Goal: Task Accomplishment & Management: Use online tool/utility

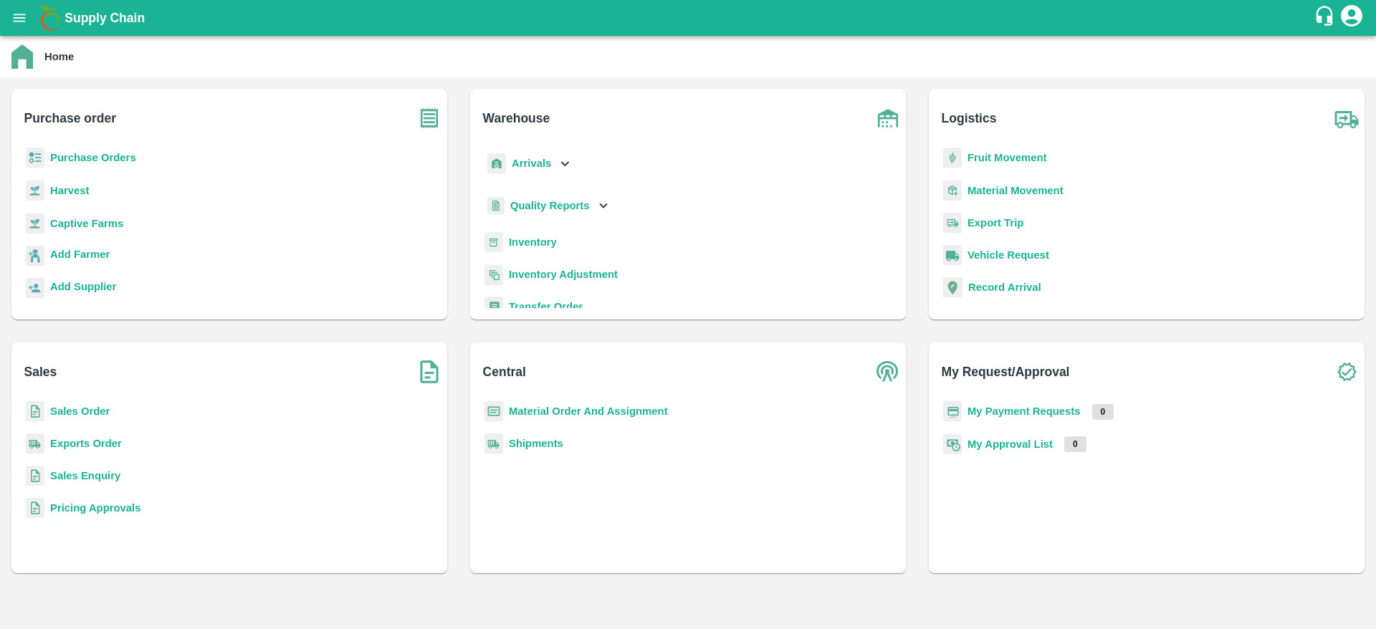
click at [532, 244] on b "Inventory" at bounding box center [533, 242] width 48 height 11
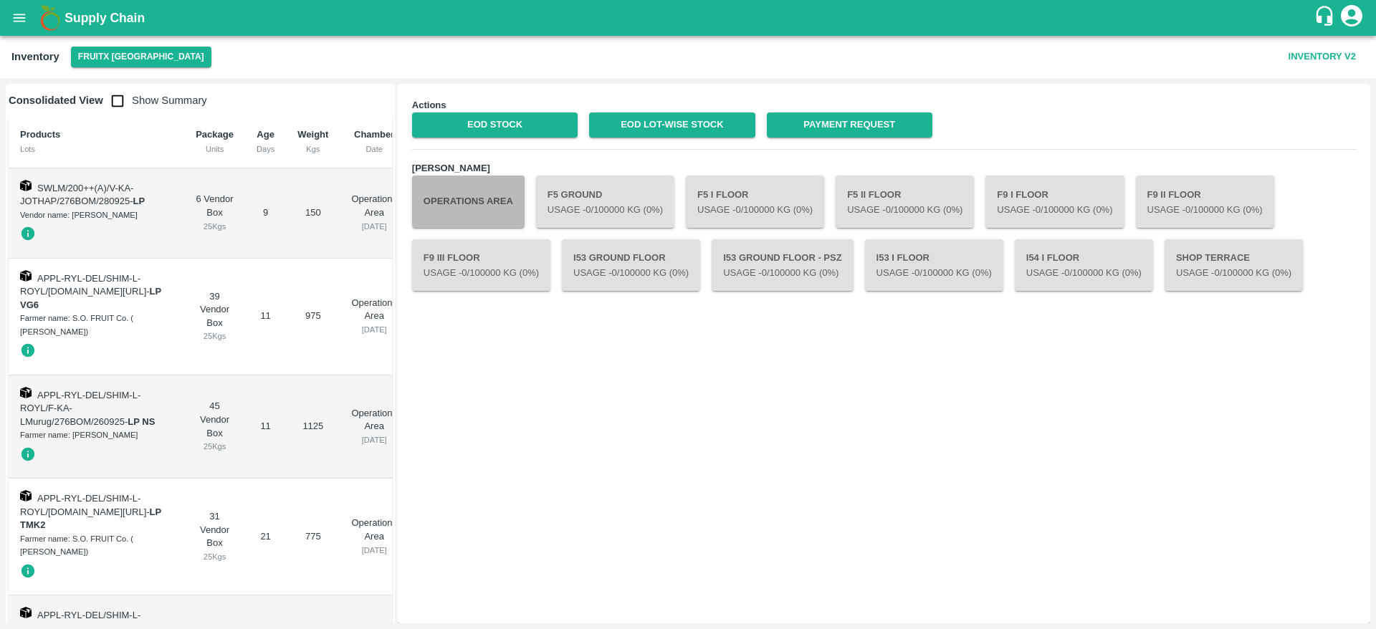
click at [474, 210] on button "Operations Area" at bounding box center [468, 202] width 113 height 52
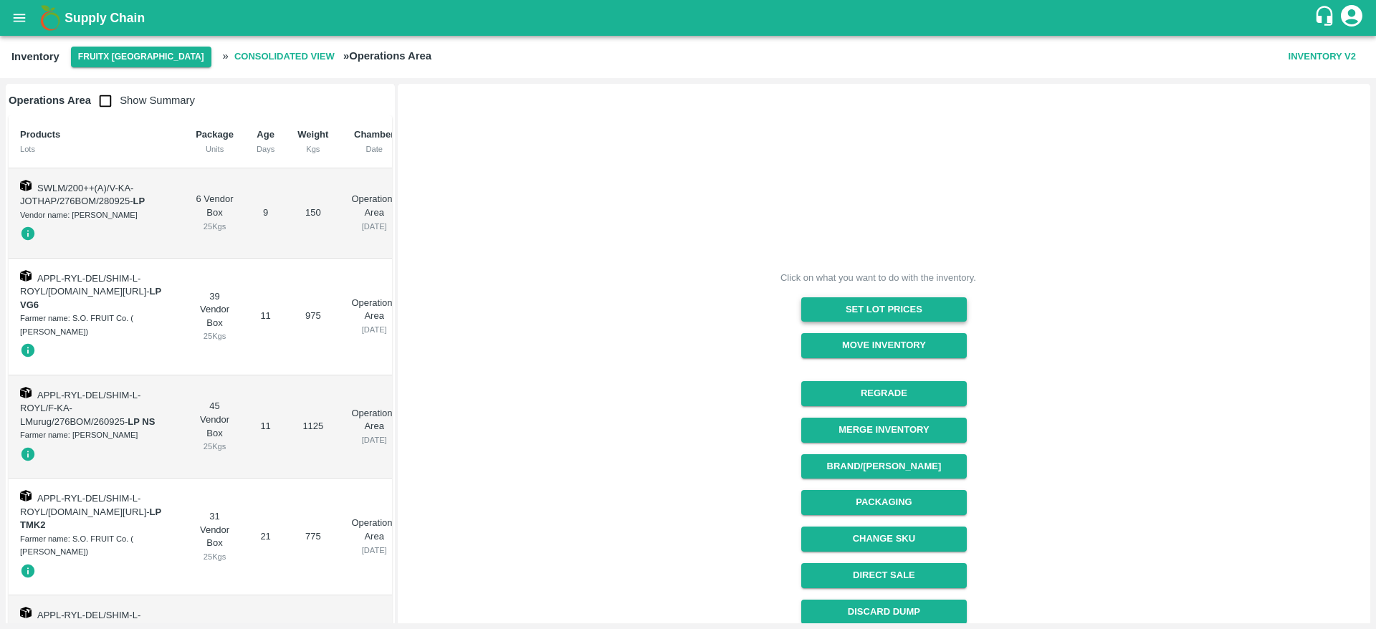
click at [869, 309] on button "Set Lot Prices" at bounding box center [884, 309] width 166 height 25
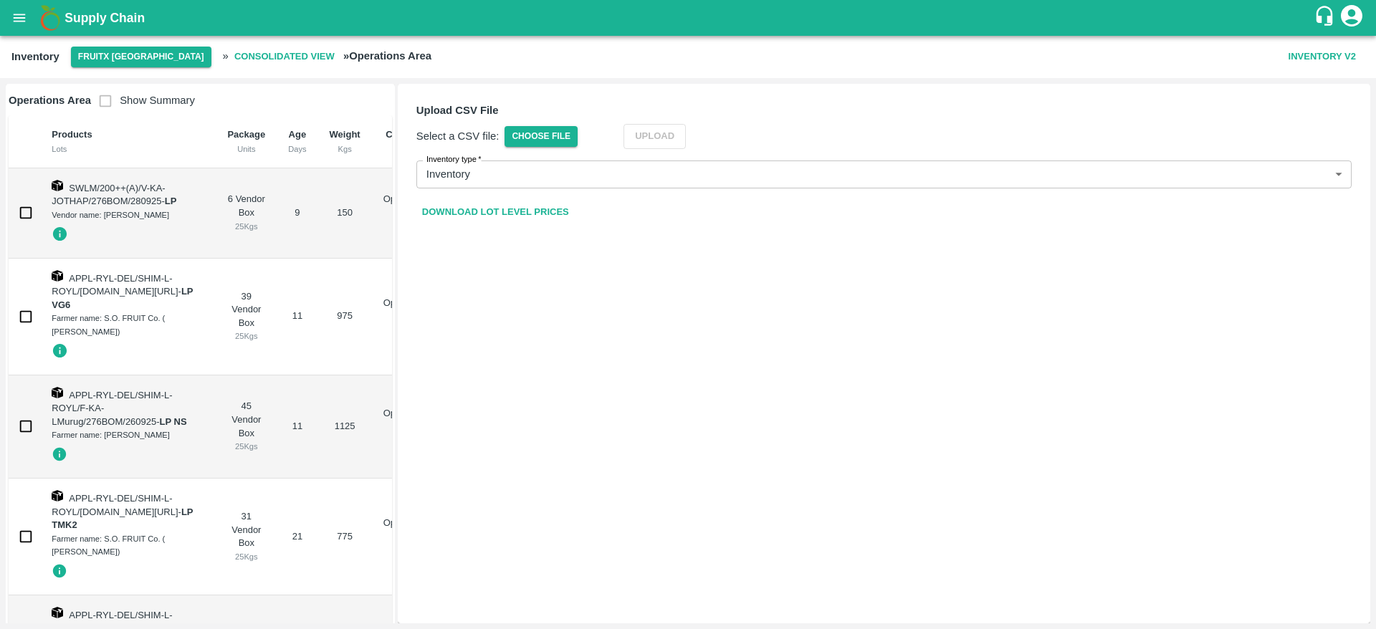
click at [480, 211] on link "Download Lot Level Prices" at bounding box center [495, 212] width 158 height 25
click at [543, 136] on span "Choose File" at bounding box center [541, 136] width 73 height 21
click at [0, 0] on input "Choose File" at bounding box center [0, 0] width 0 height 0
click at [676, 129] on button "Upload" at bounding box center [676, 136] width 62 height 25
click at [82, 16] on b "Supply Chain" at bounding box center [105, 18] width 80 height 14
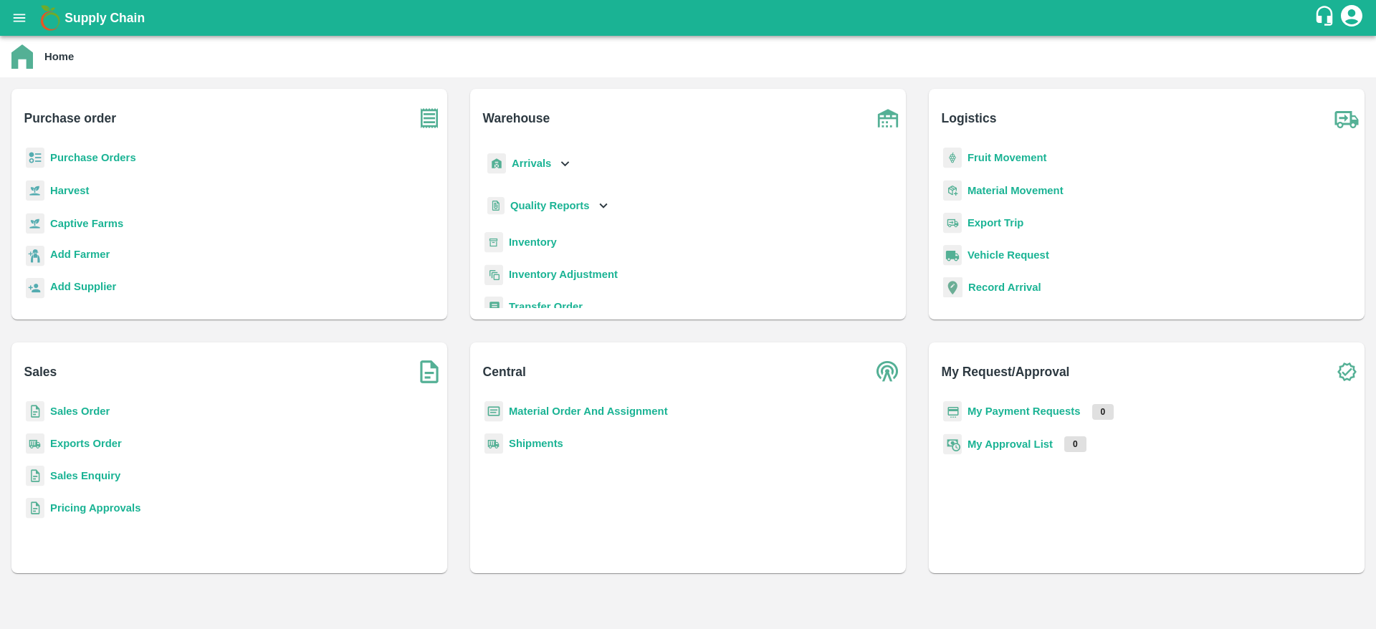
click at [1008, 409] on b "My Payment Requests" at bounding box center [1024, 411] width 113 height 11
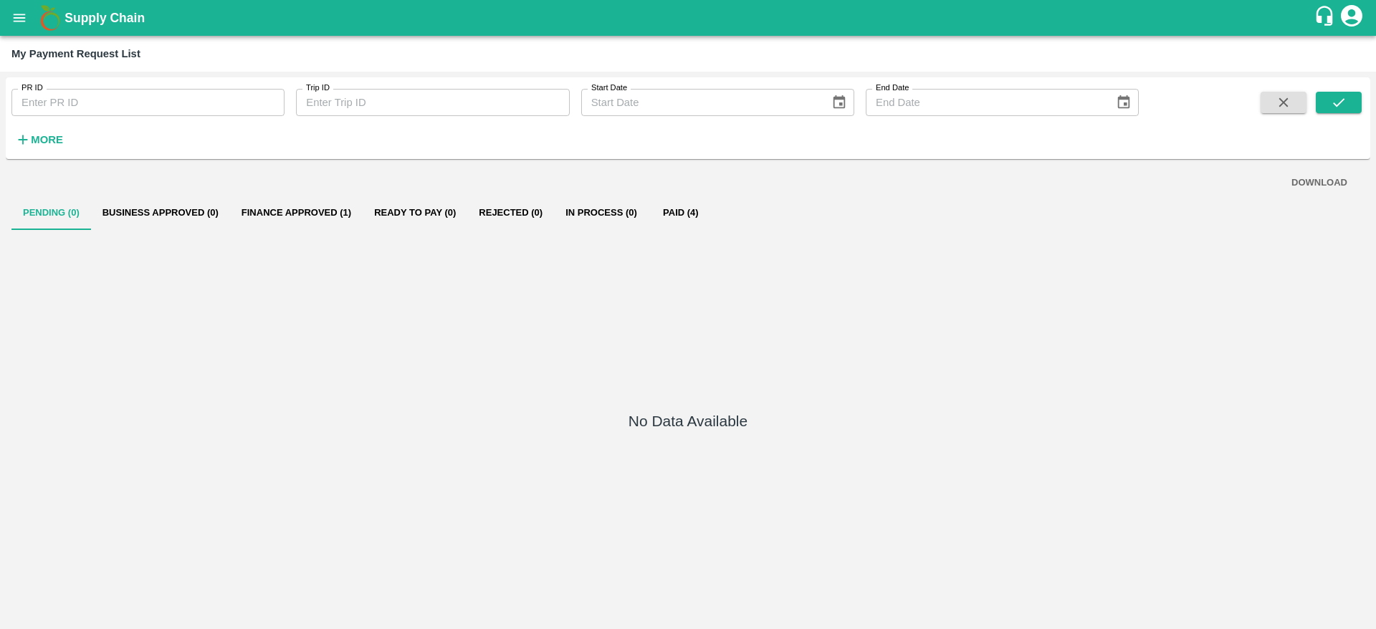
click at [92, 16] on b "Supply Chain" at bounding box center [105, 18] width 80 height 14
